Goal: Book appointment/travel/reservation

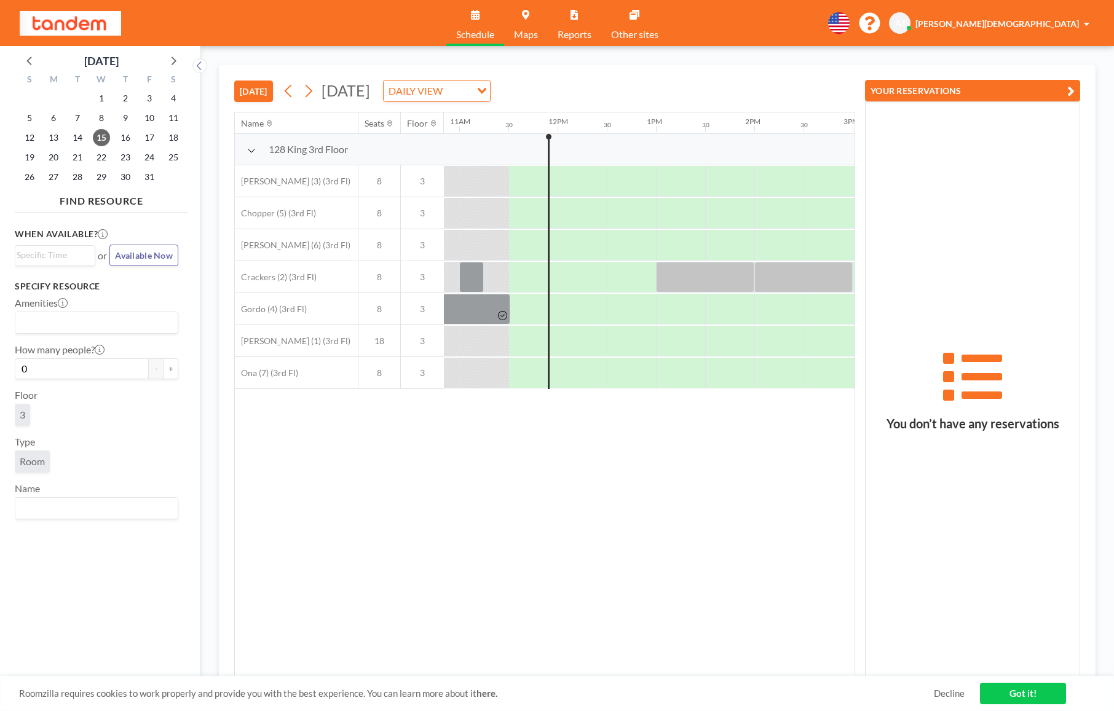
scroll to position [0, 1082]
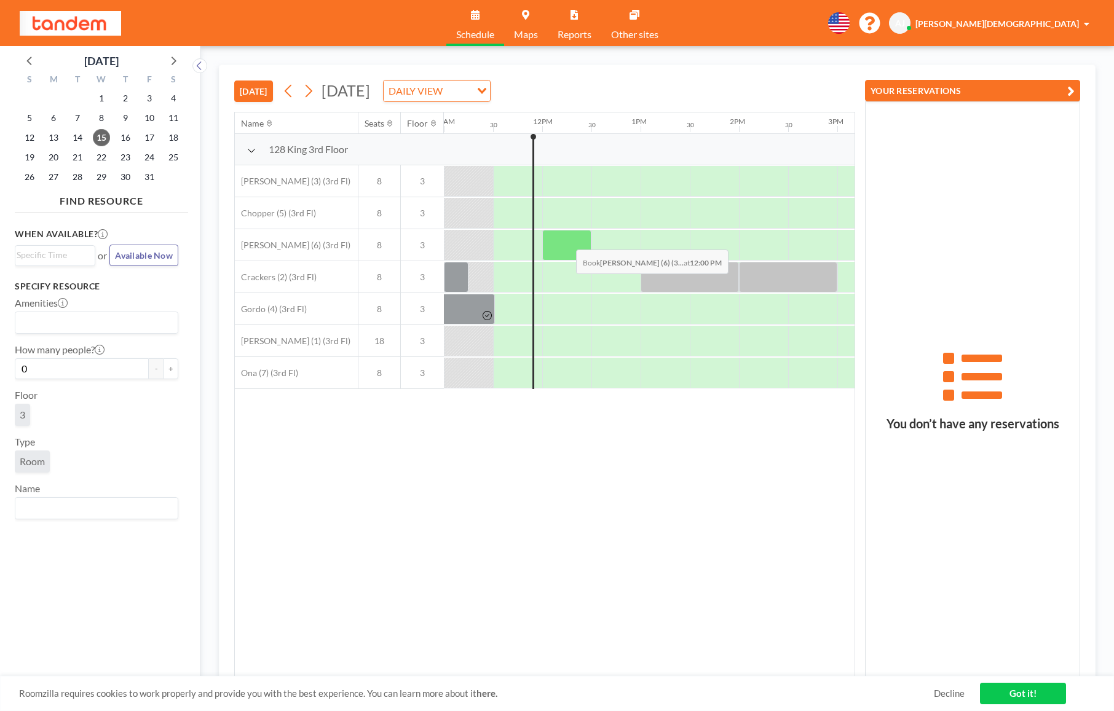
click at [566, 240] on div at bounding box center [566, 245] width 49 height 31
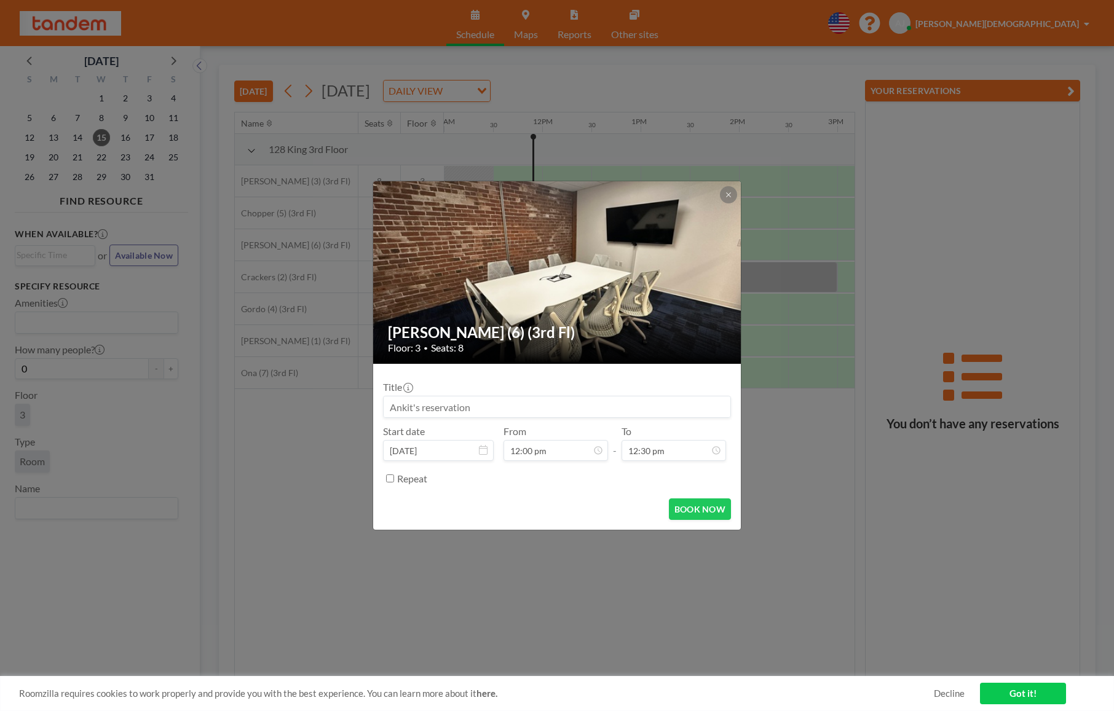
click at [587, 404] on input at bounding box center [556, 406] width 347 height 21
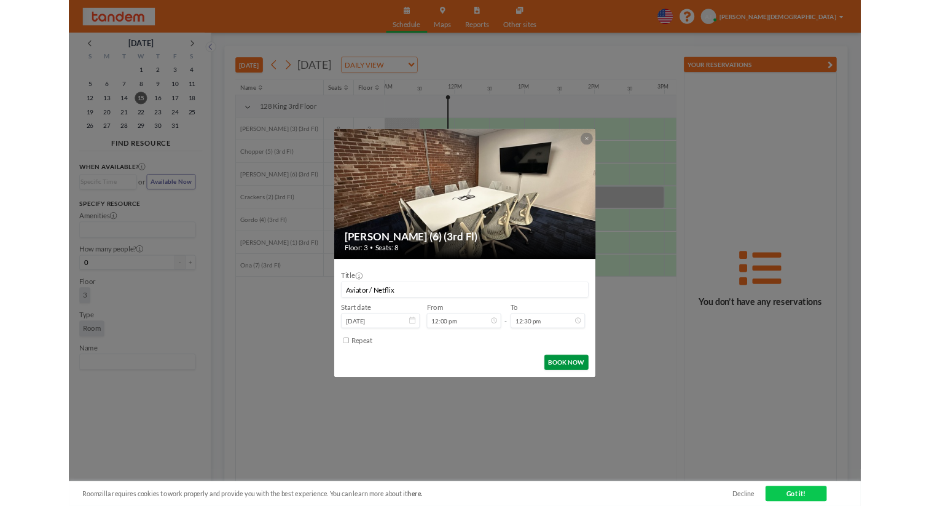
scroll to position [547, 0]
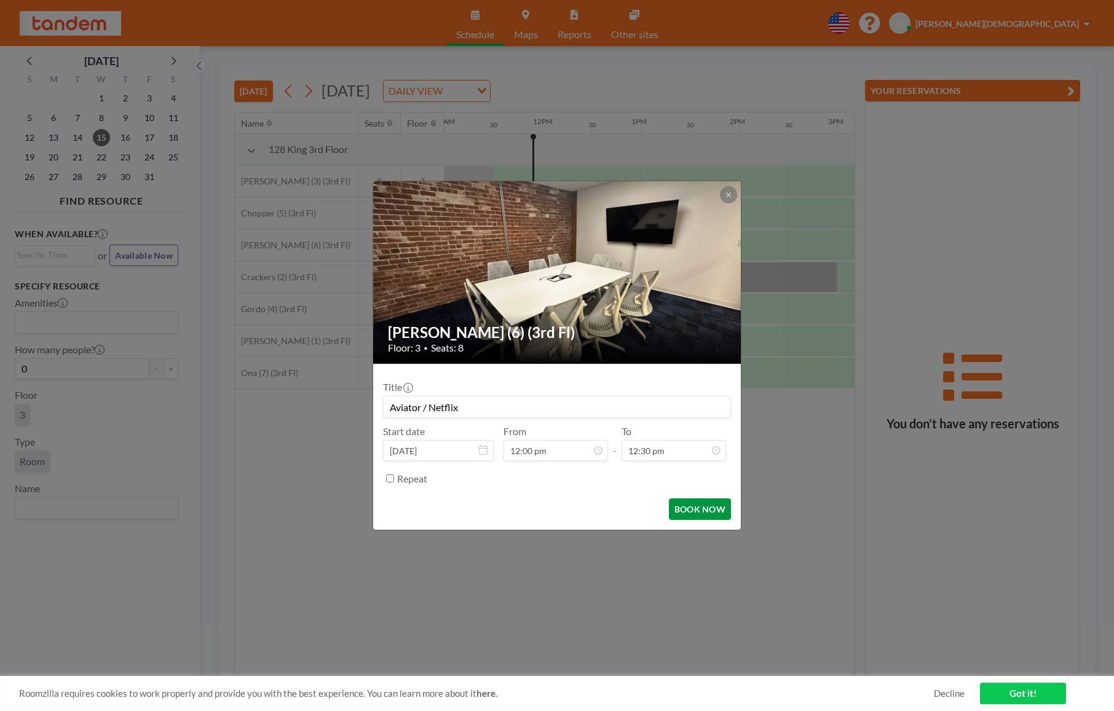
type input "Aviator / Netflix"
click at [714, 511] on button "BOOK NOW" at bounding box center [700, 509] width 62 height 22
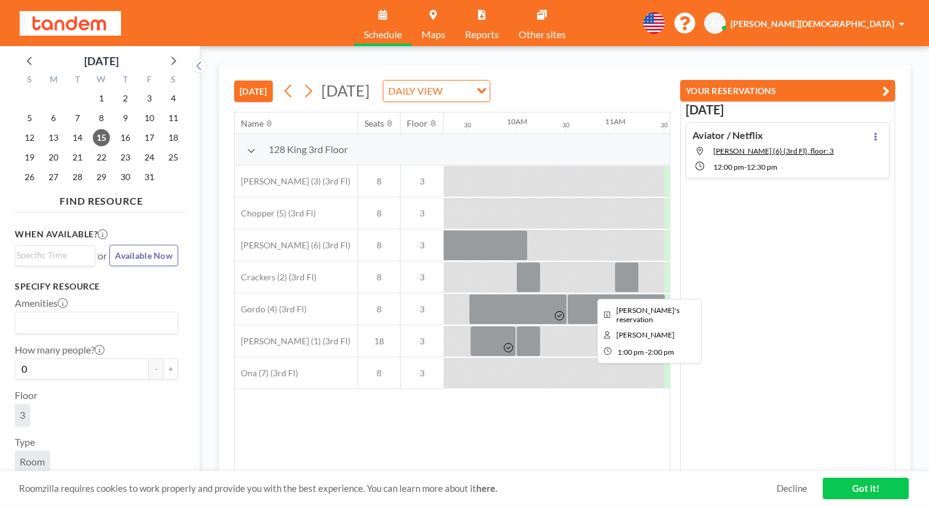
scroll to position [0, 908]
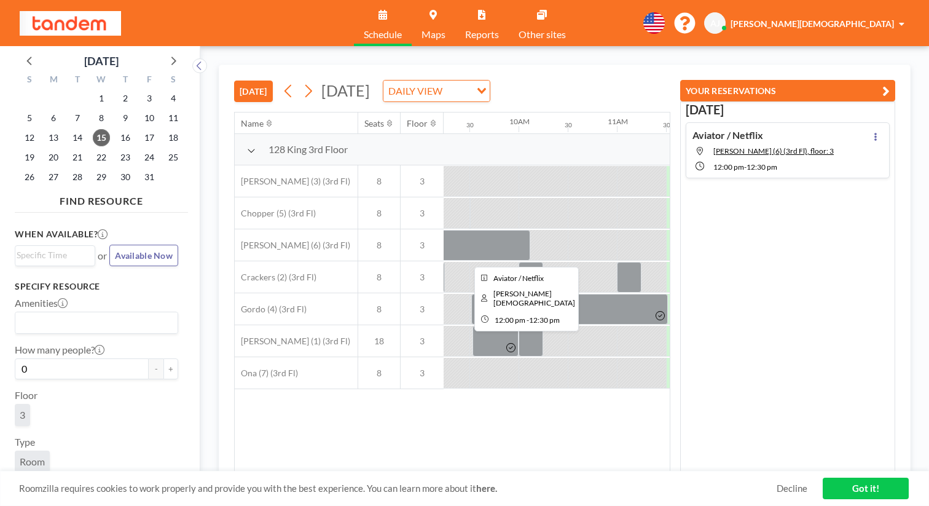
click at [715, 230] on div at bounding box center [739, 245] width 49 height 31
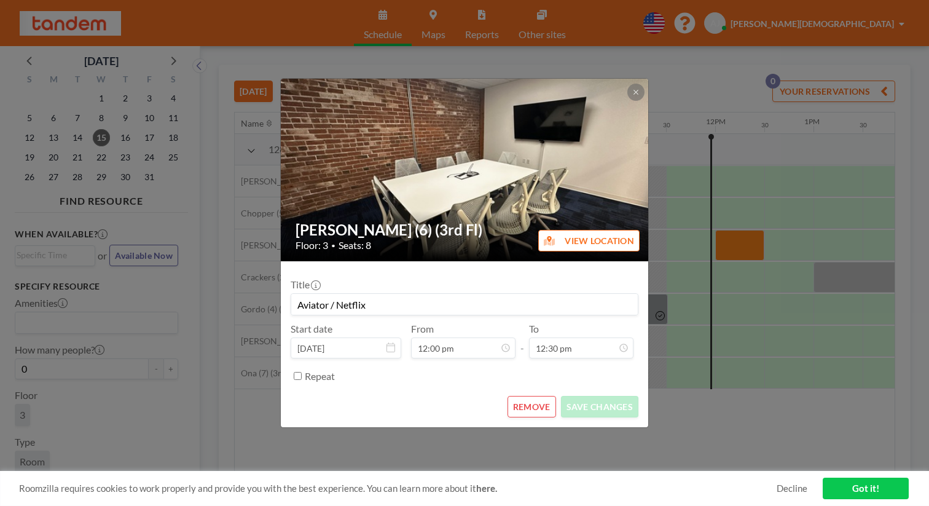
scroll to position [490, 0]
click at [516, 396] on button "REMOVE" at bounding box center [532, 407] width 49 height 22
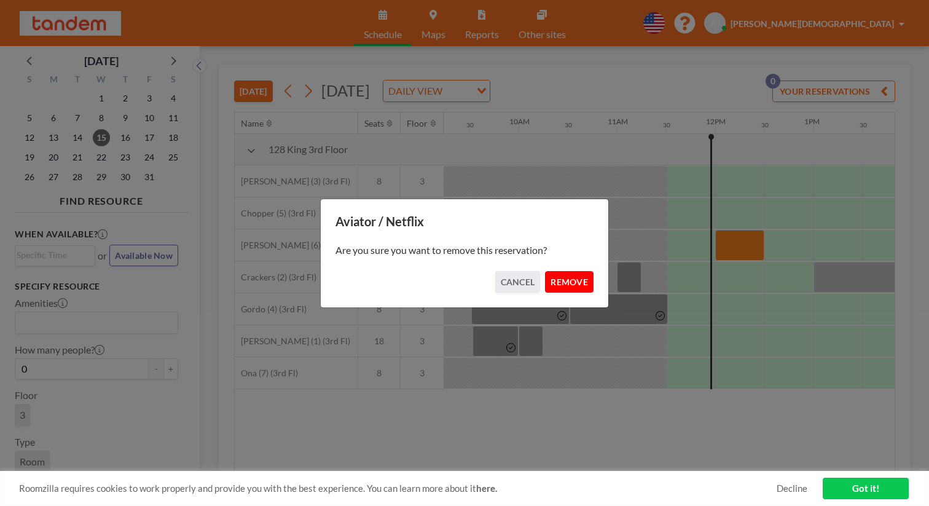
click at [555, 279] on button "REMOVE" at bounding box center [569, 282] width 49 height 22
